Goal: Register for event/course

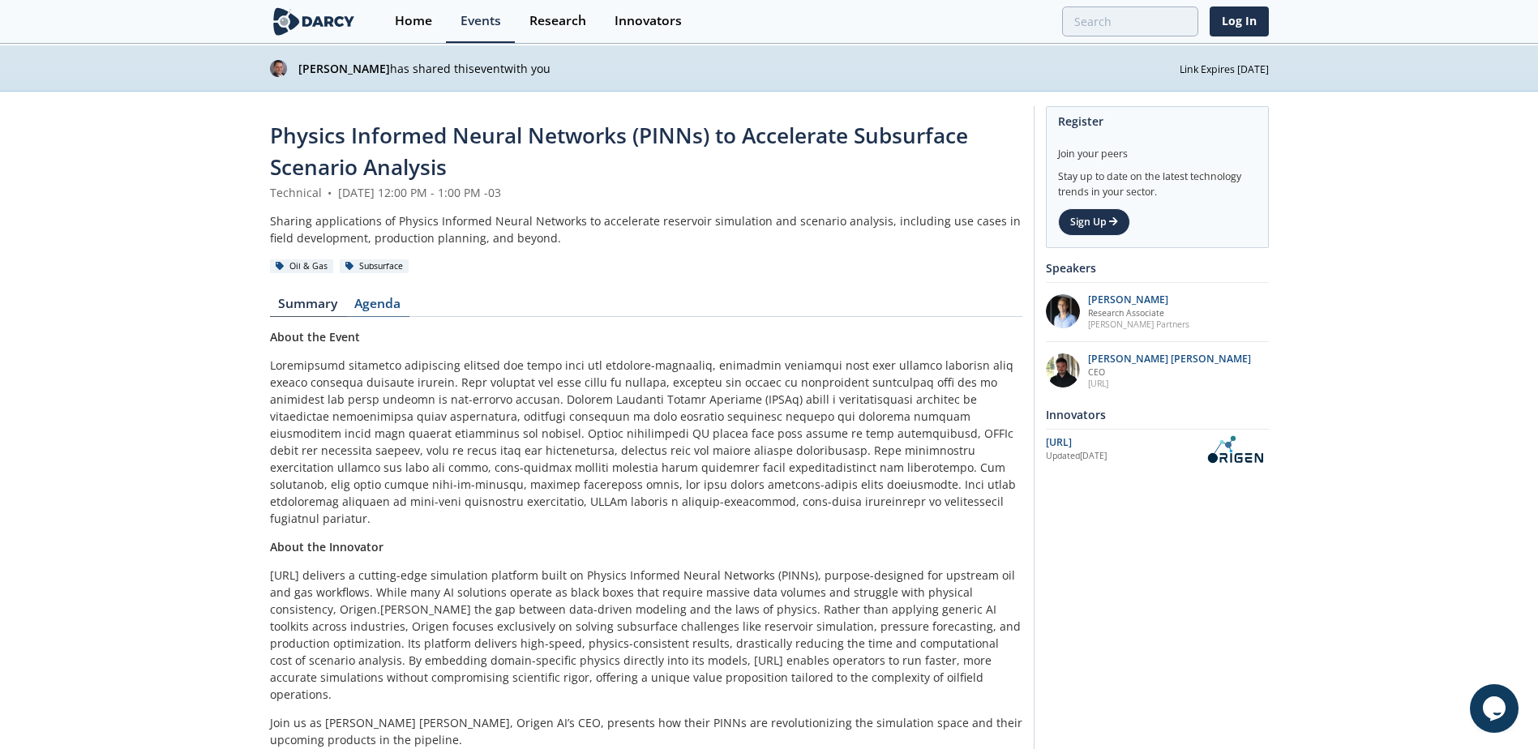
click at [365, 316] on link "Agenda" at bounding box center [377, 307] width 63 height 19
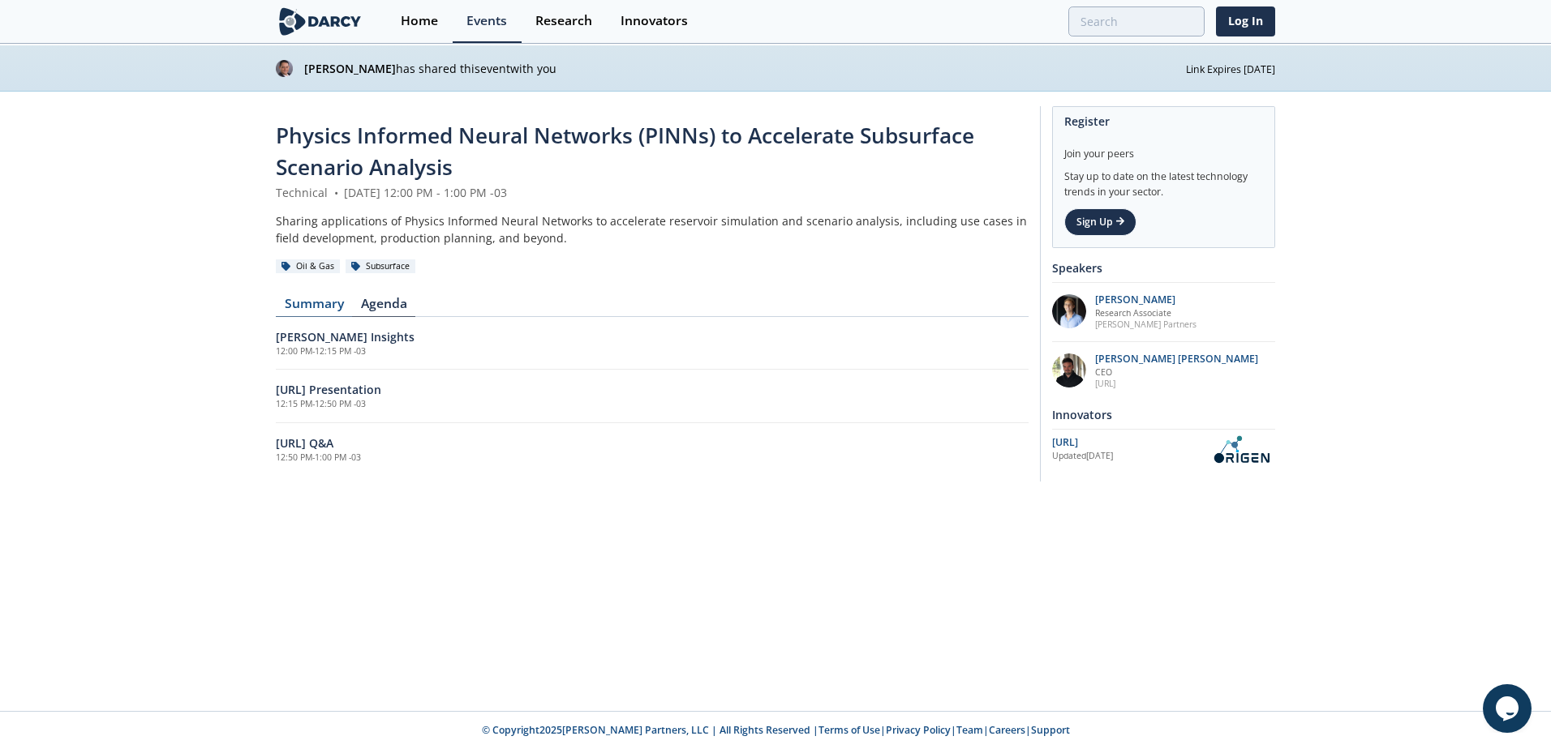
click at [302, 301] on link "Summary" at bounding box center [314, 307] width 76 height 19
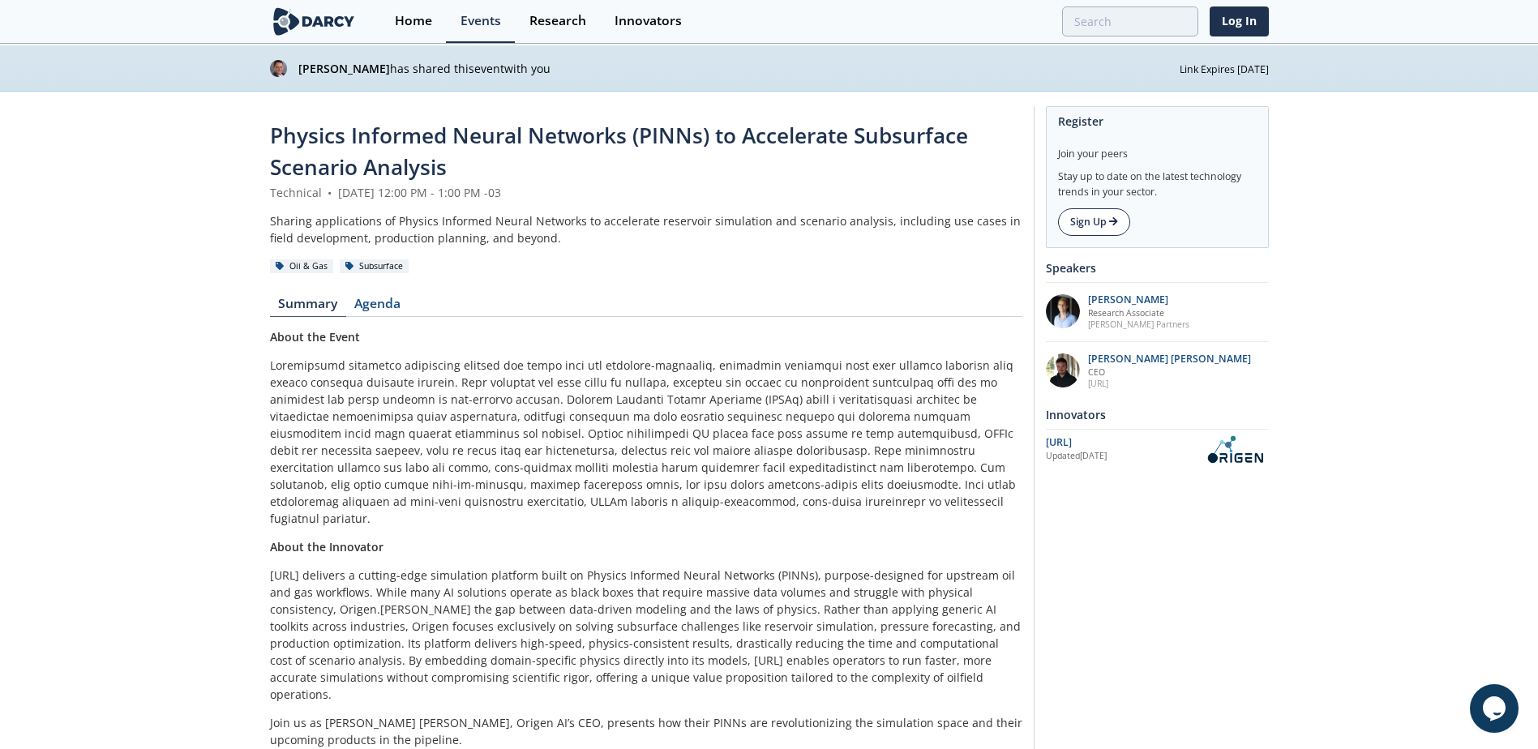
click at [1088, 230] on link "Sign Up" at bounding box center [1094, 222] width 72 height 28
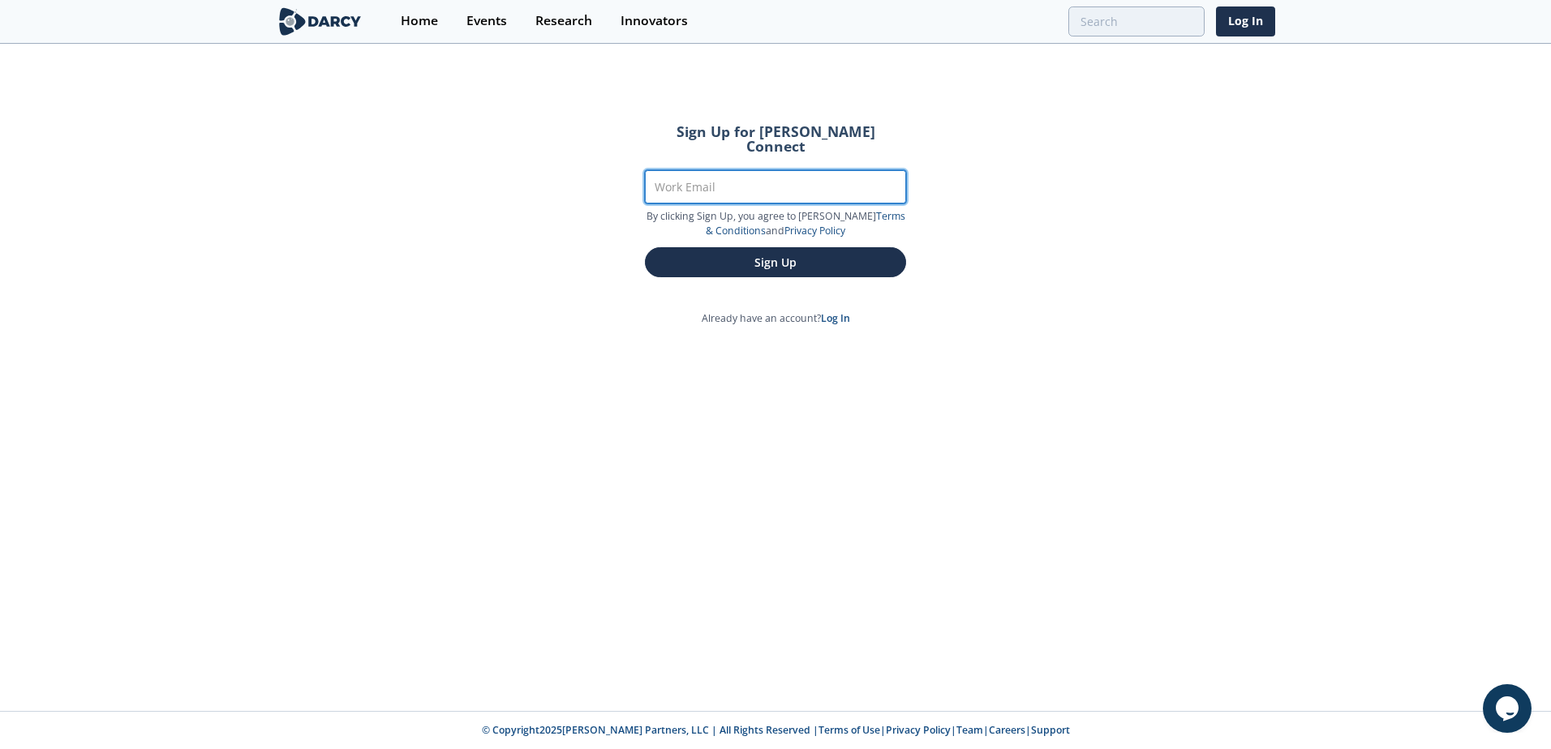
click at [832, 182] on input "Work Email" at bounding box center [775, 186] width 261 height 33
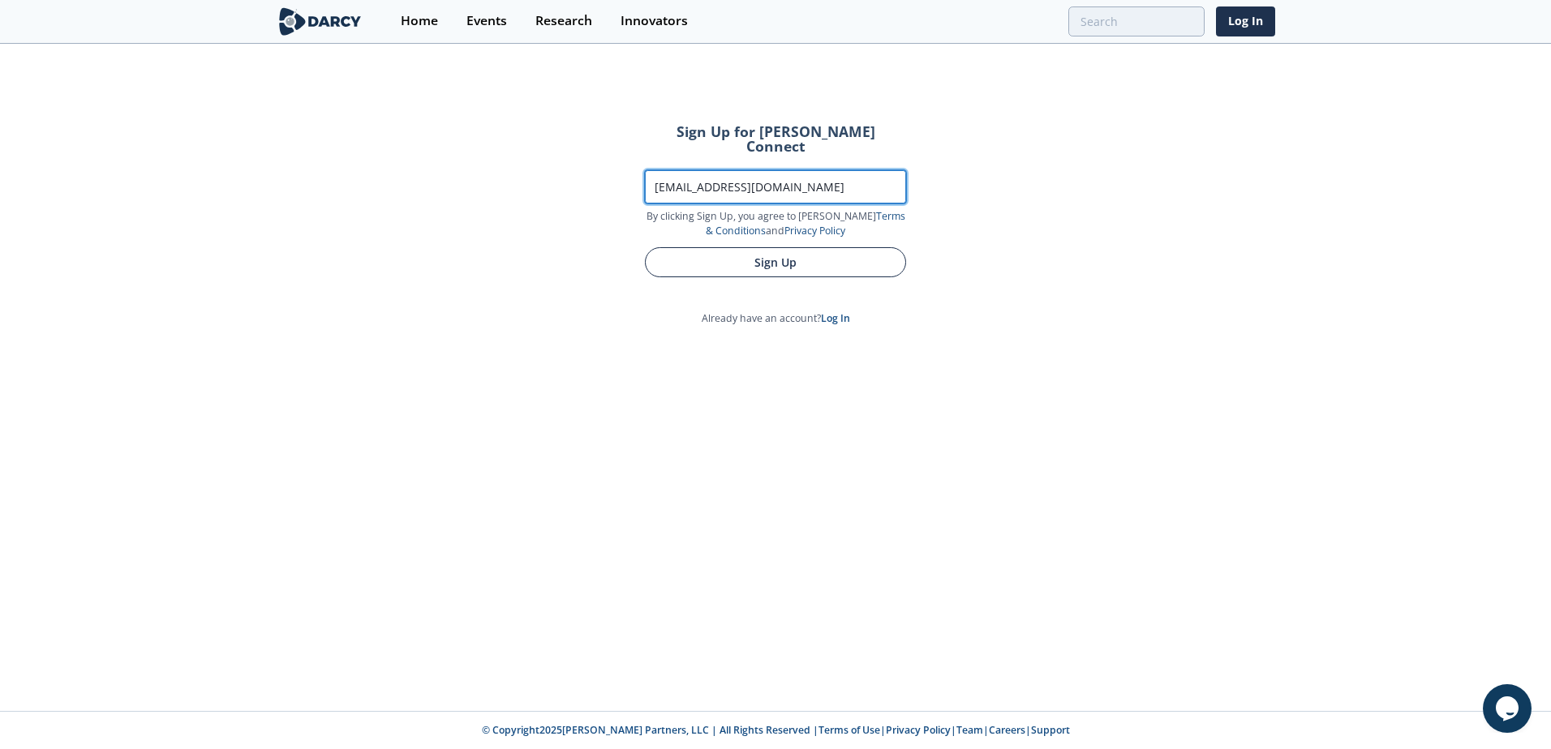
type input "[EMAIL_ADDRESS][DOMAIN_NAME]"
click at [860, 251] on button "Sign Up" at bounding box center [775, 262] width 261 height 30
click at [777, 254] on button "Sign Up" at bounding box center [775, 262] width 261 height 30
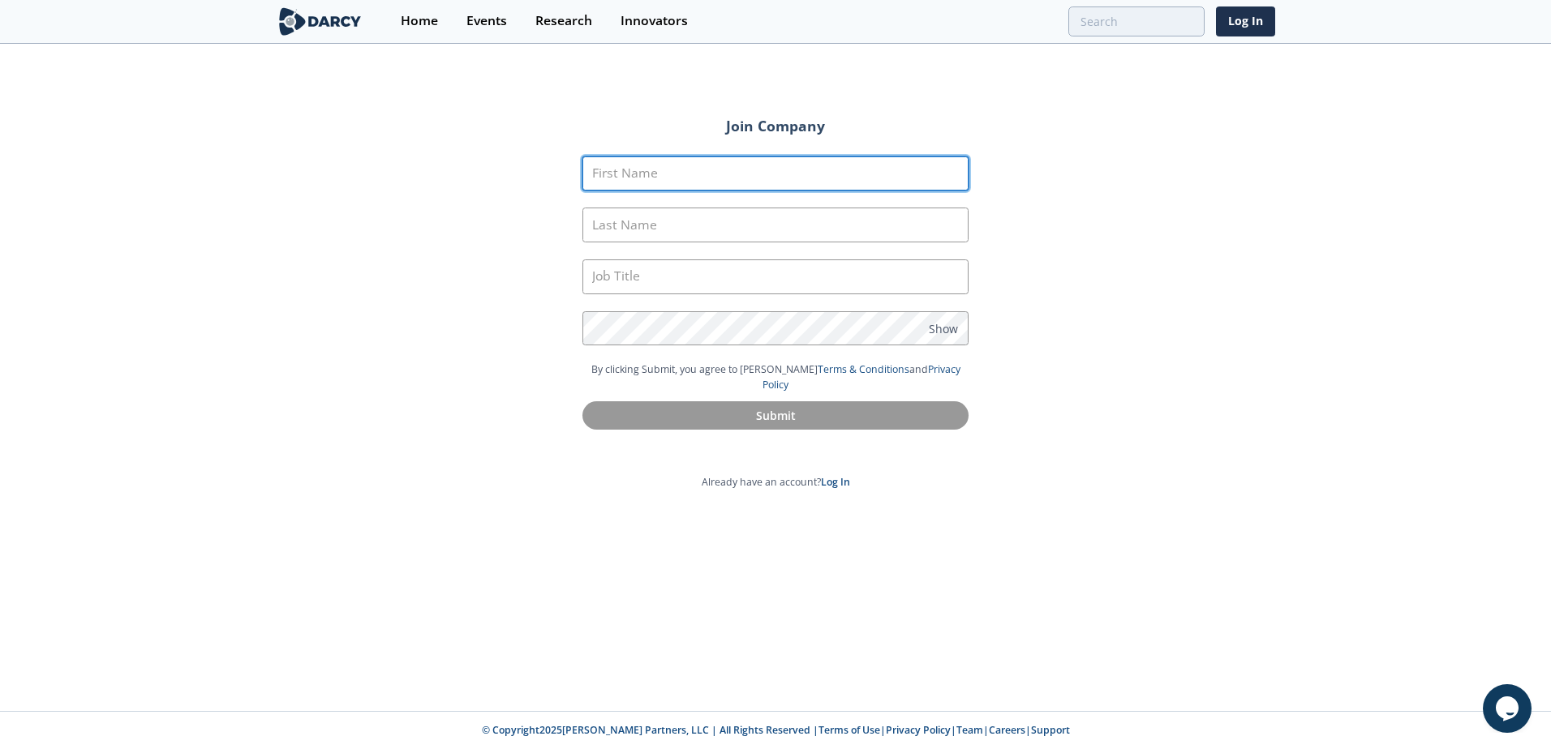
click at [801, 176] on input "First Name" at bounding box center [775, 174] width 386 height 35
type input "[PERSON_NAME]"
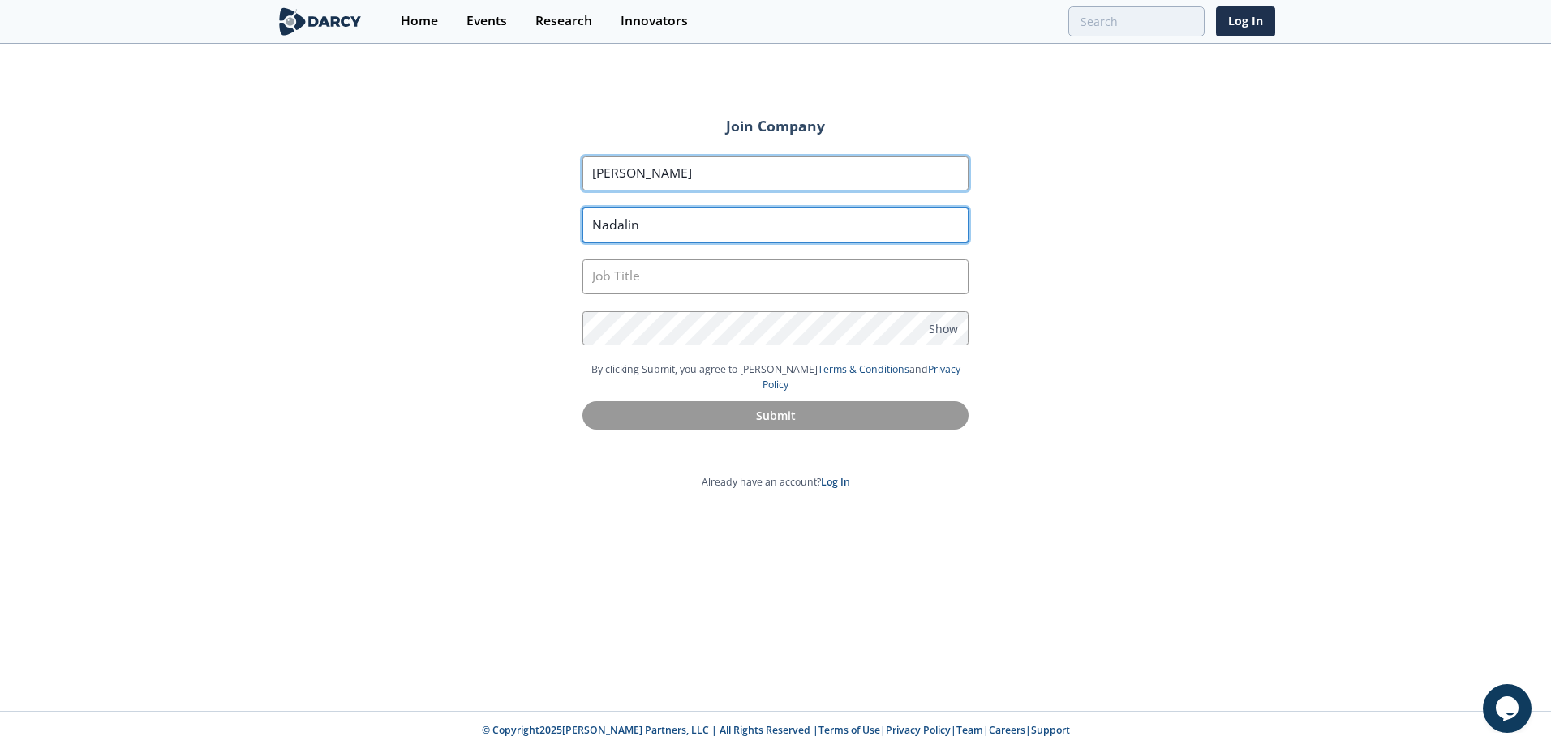
type input "Nadalin"
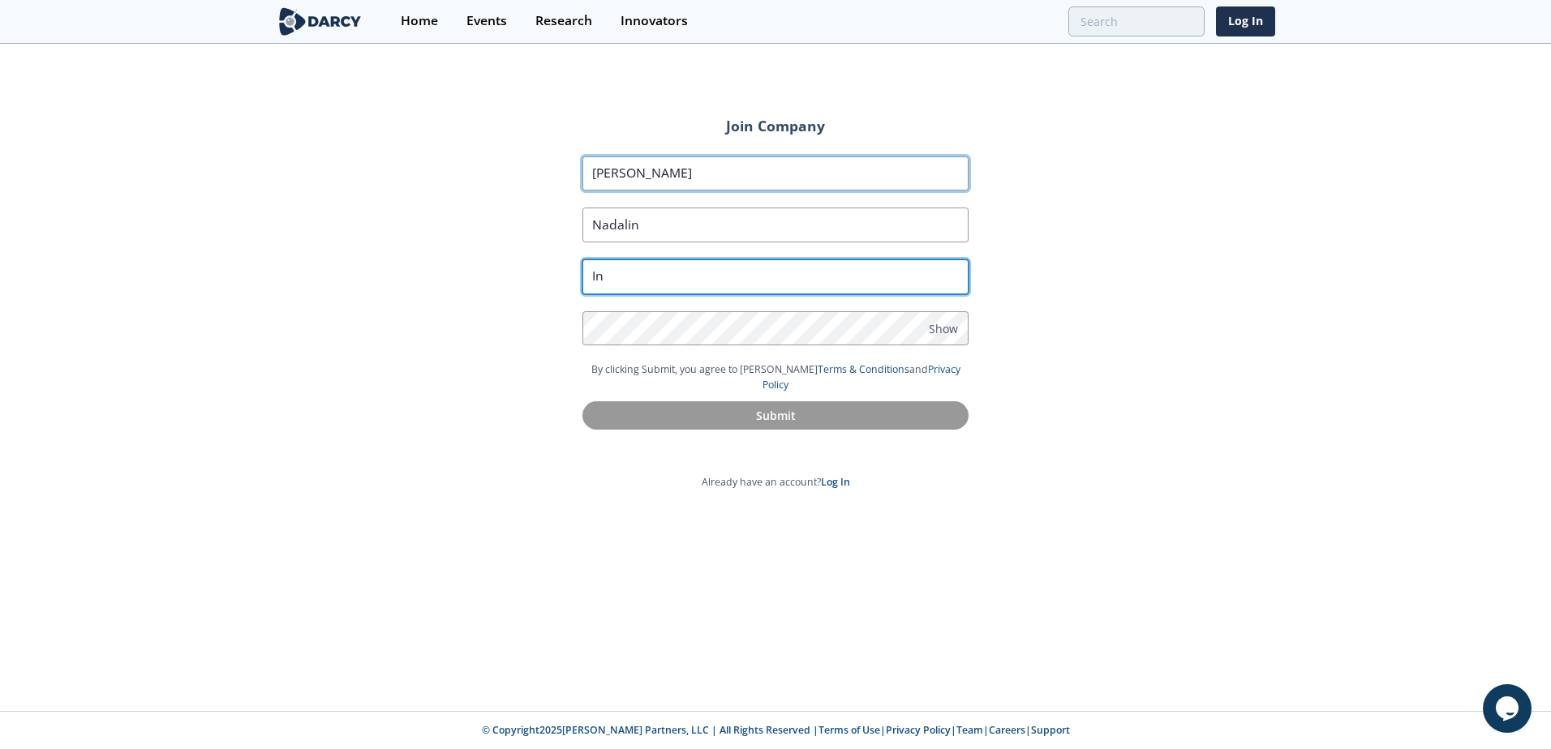
type input "I"
click at [693, 277] on input "text" at bounding box center [775, 277] width 386 height 35
type input "Engineer"
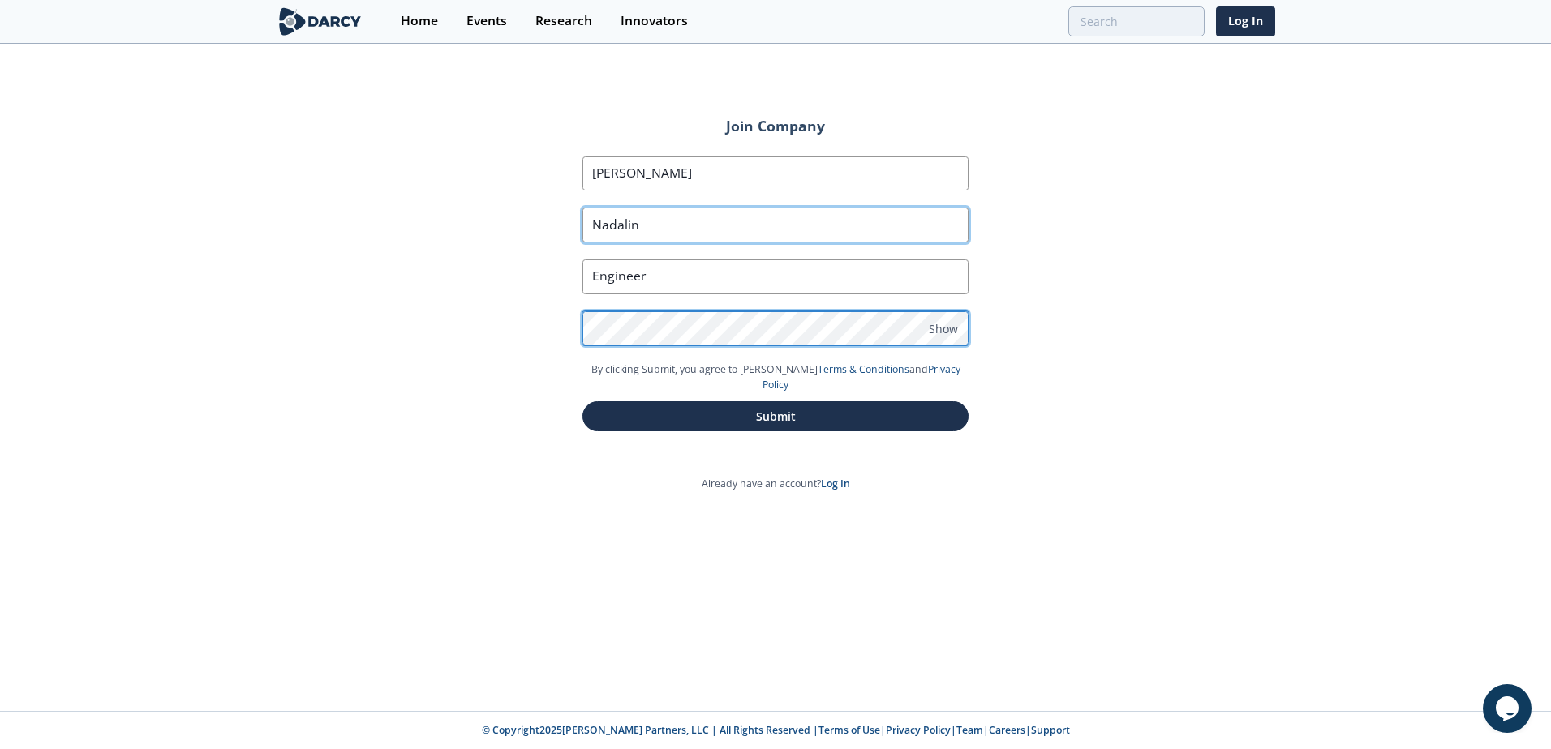
click at [582, 401] on button "Submit" at bounding box center [775, 416] width 386 height 30
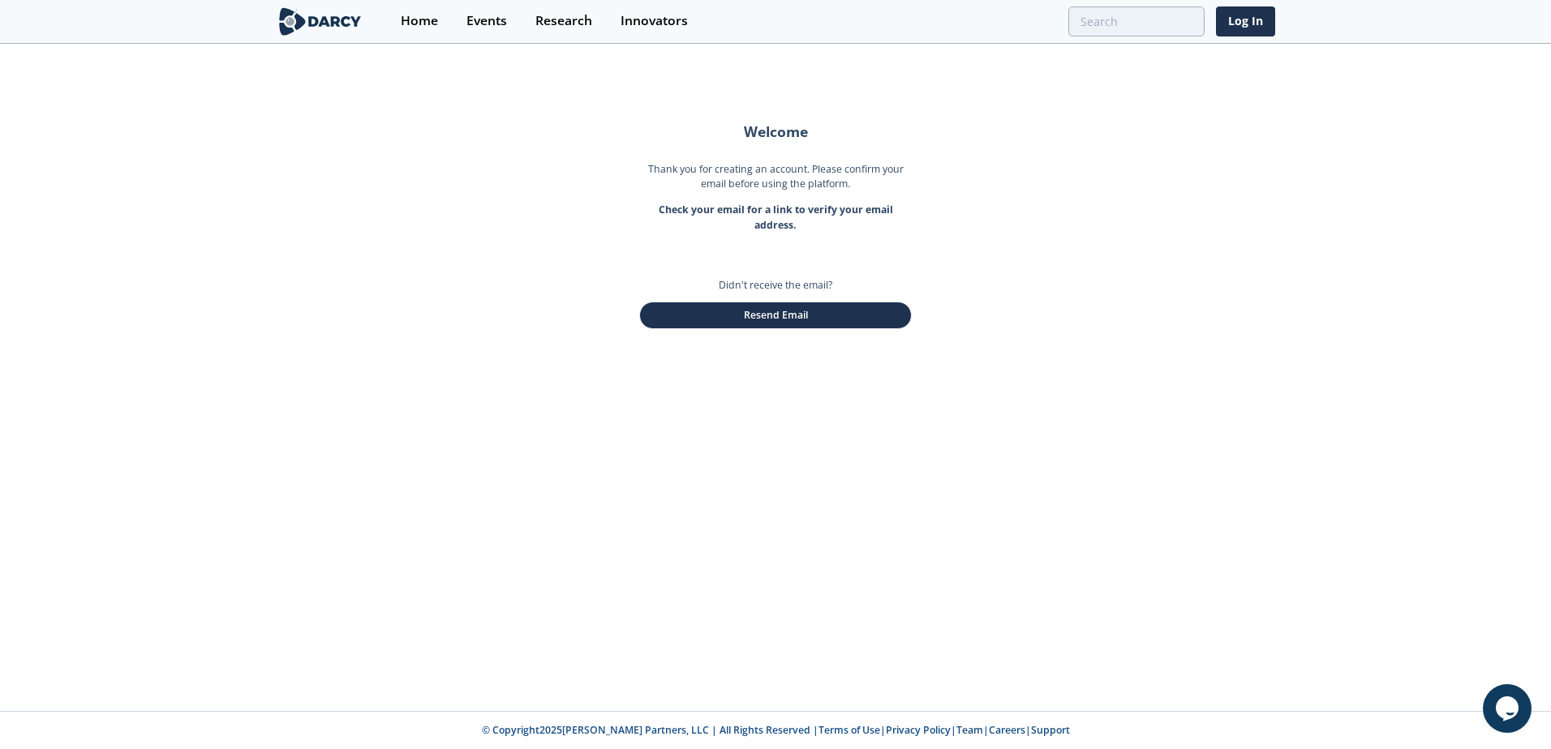
click at [642, 405] on div "Welcome Thank you for creating an account. Please confirm your email before usi…" at bounding box center [775, 378] width 1551 height 666
click at [742, 323] on button "Resend Email" at bounding box center [775, 316] width 272 height 28
click at [1245, 174] on div "Welcome Thank you for creating an account. Please confirm your email before usi…" at bounding box center [775, 378] width 1551 height 666
click at [458, 409] on div "Welcome Thank you for creating an account. Please confirm your email before usi…" at bounding box center [775, 378] width 1551 height 666
